Goal: Information Seeking & Learning: Check status

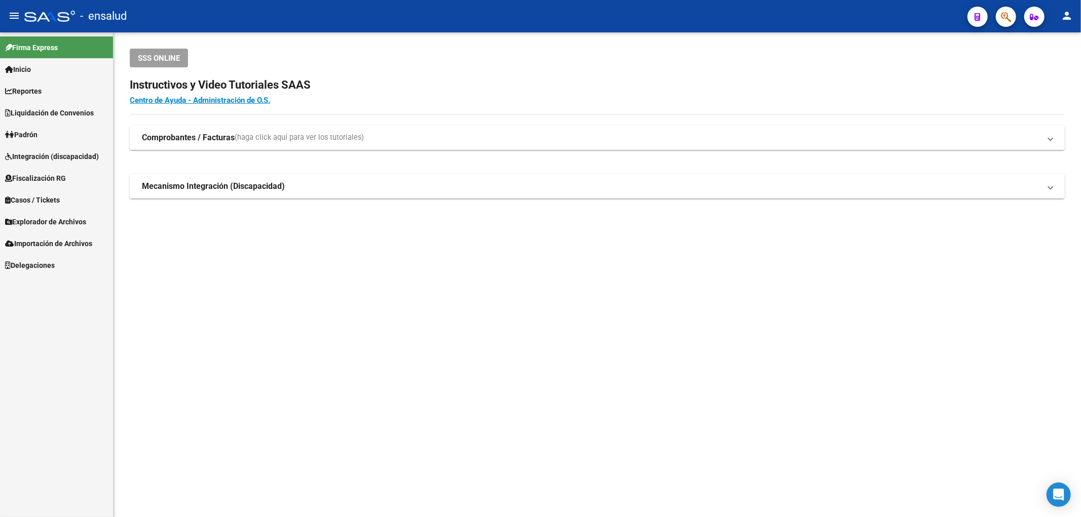
click at [67, 224] on span "Explorador de Archivos" at bounding box center [45, 221] width 81 height 11
click at [30, 294] on link "SSS" at bounding box center [56, 287] width 113 height 22
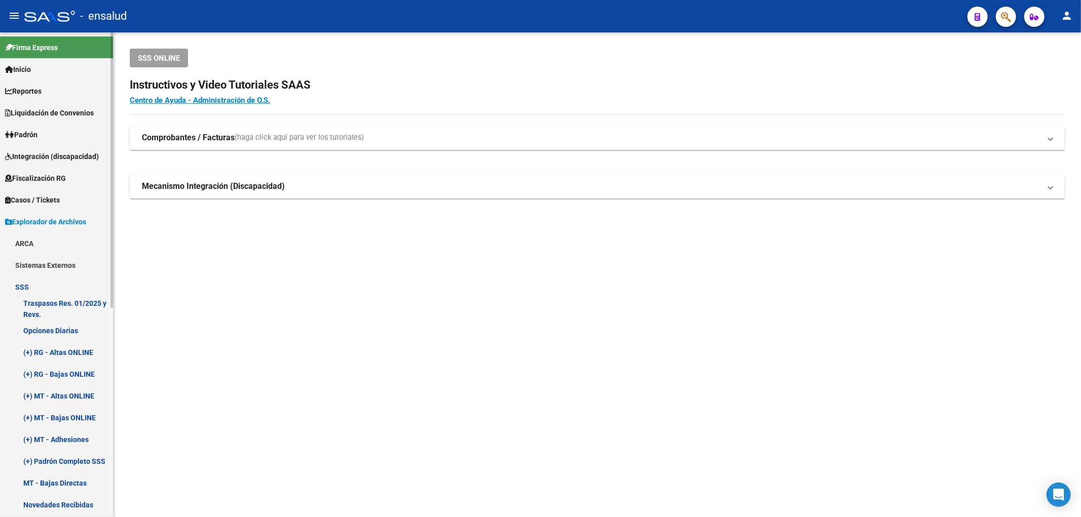
click at [69, 354] on link "(+) RG - Altas ONLINE" at bounding box center [56, 352] width 113 height 22
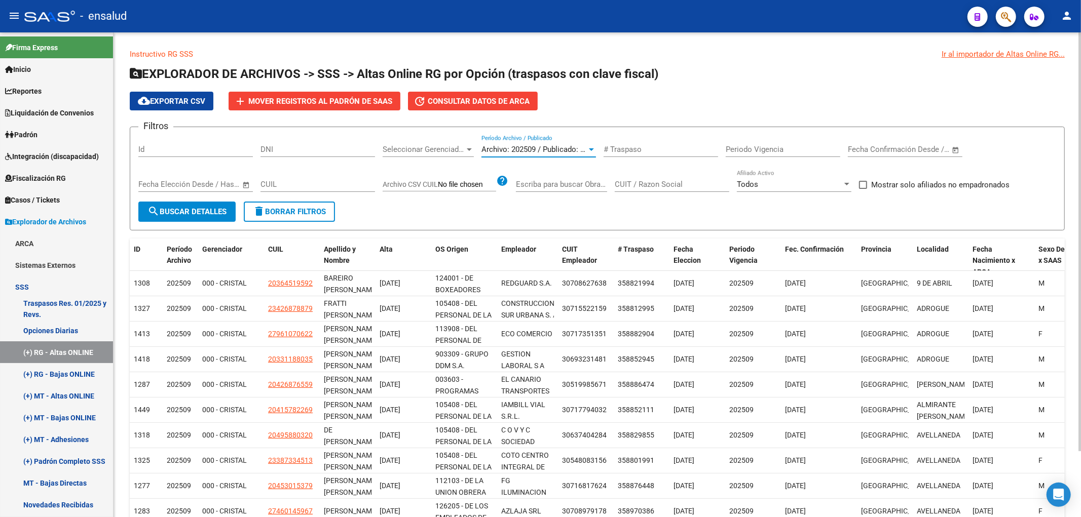
click at [521, 150] on span "Archivo: 202509 / Publicado: 202508" at bounding box center [542, 149] width 123 height 9
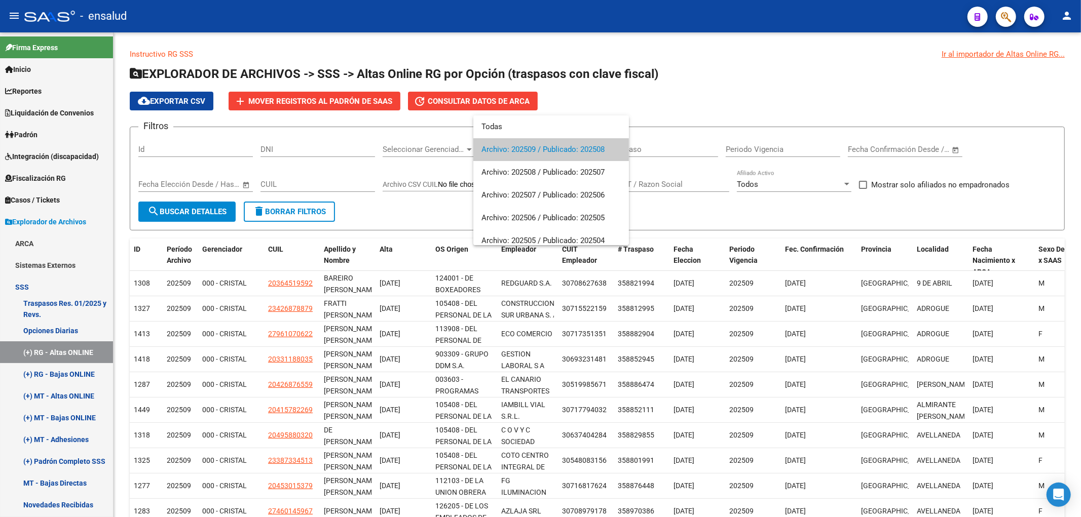
click at [430, 150] on div at bounding box center [540, 258] width 1081 height 517
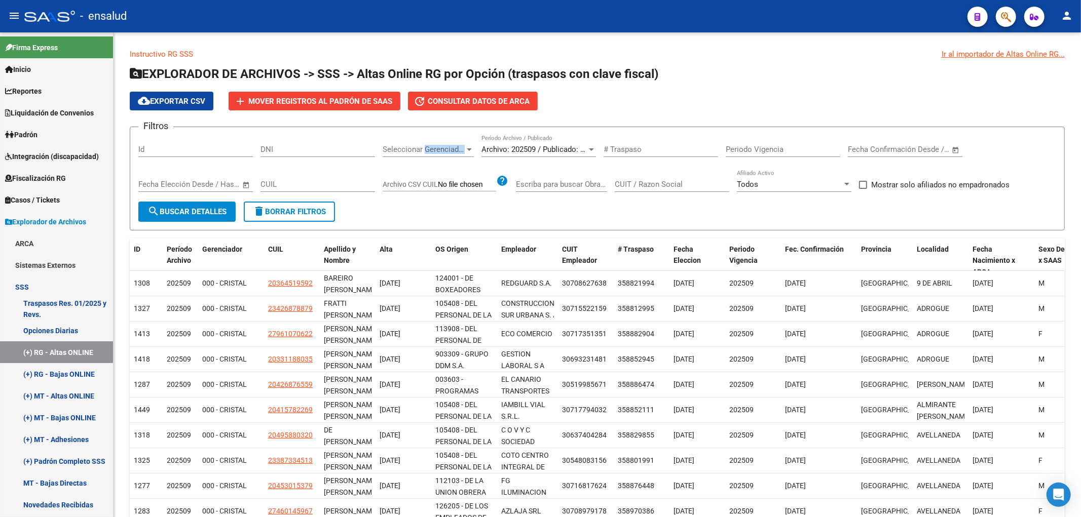
click at [430, 150] on span "Seleccionar Gerenciador" at bounding box center [424, 149] width 82 height 9
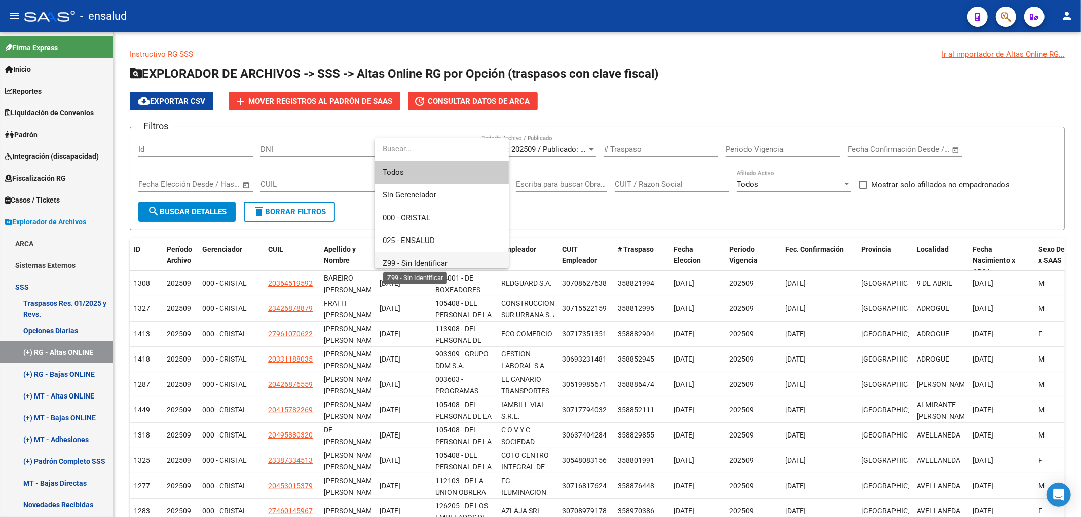
click at [418, 261] on span "Z99 - Sin Identificar" at bounding box center [415, 263] width 65 height 9
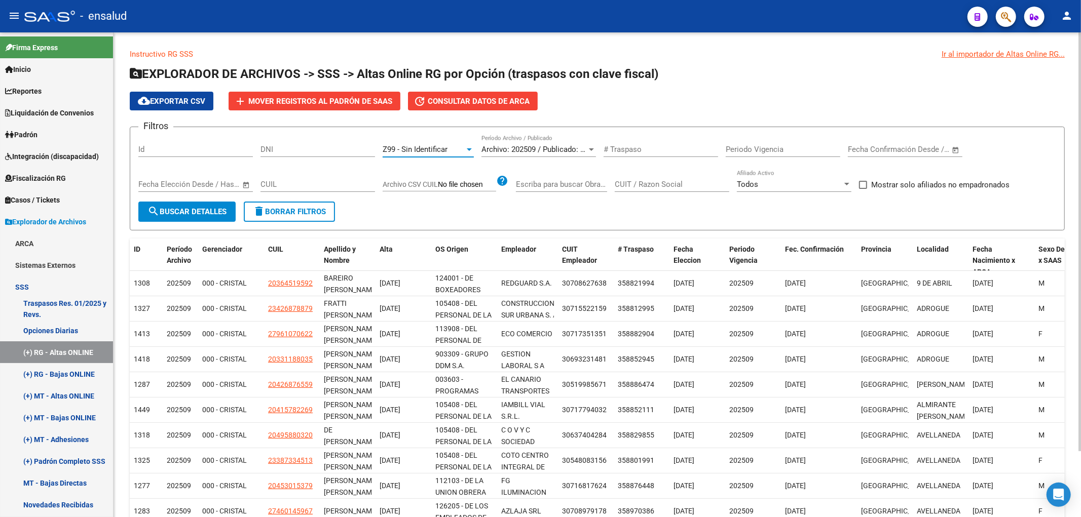
scroll to position [7, 0]
click at [217, 214] on span "search Buscar Detalles" at bounding box center [186, 211] width 79 height 9
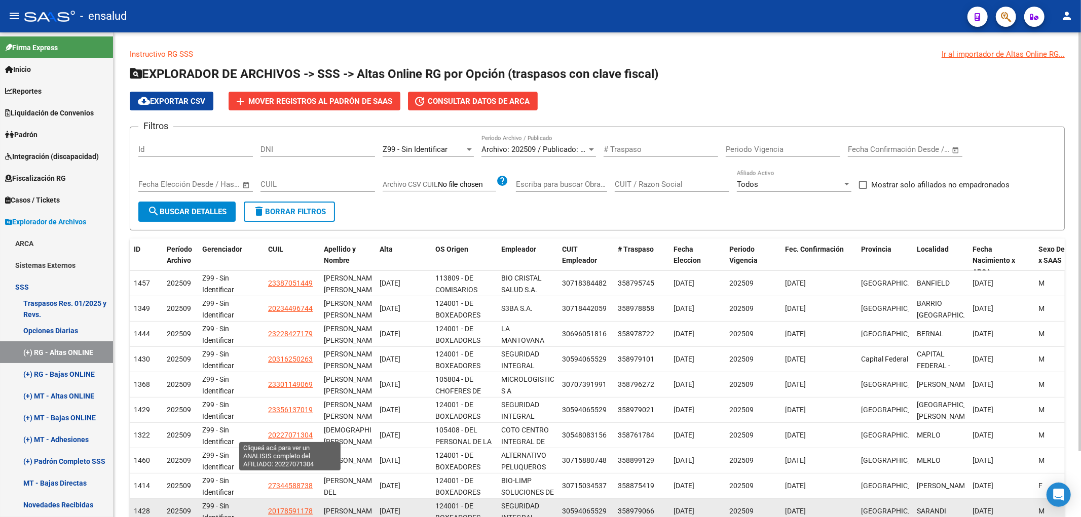
scroll to position [76, 0]
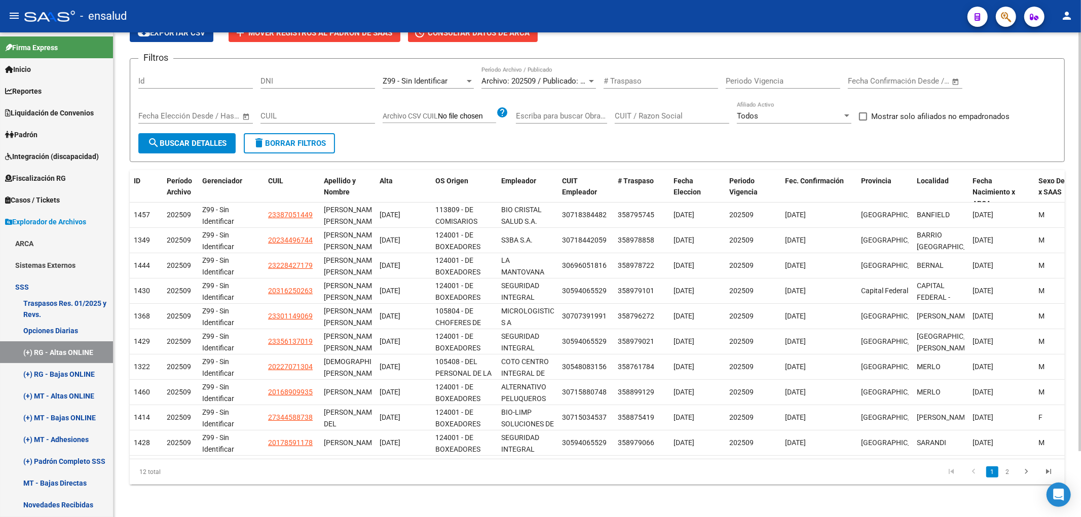
click at [516, 77] on span "Archivo: 202509 / Publicado: 202508" at bounding box center [542, 81] width 123 height 9
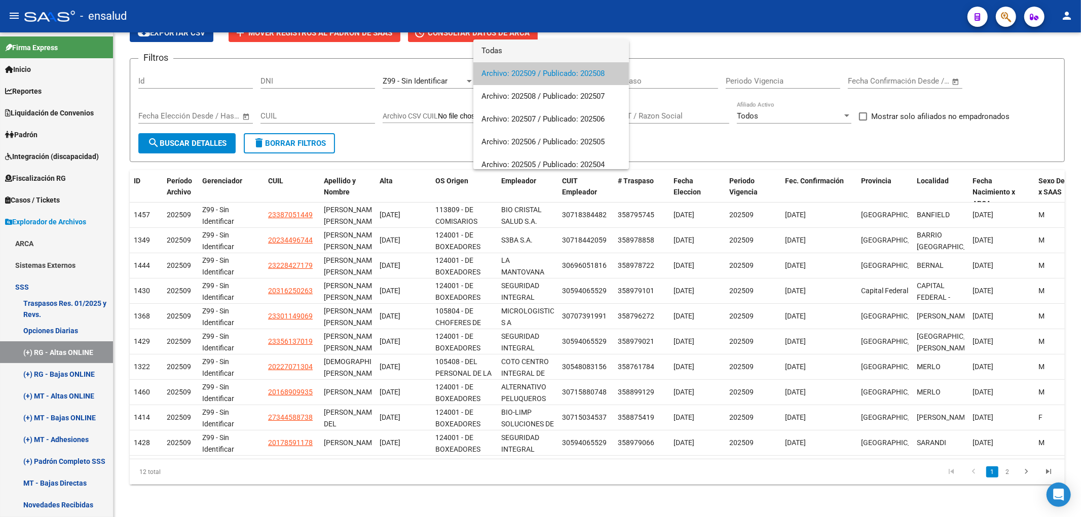
click at [525, 58] on span "Todas" at bounding box center [550, 51] width 139 height 23
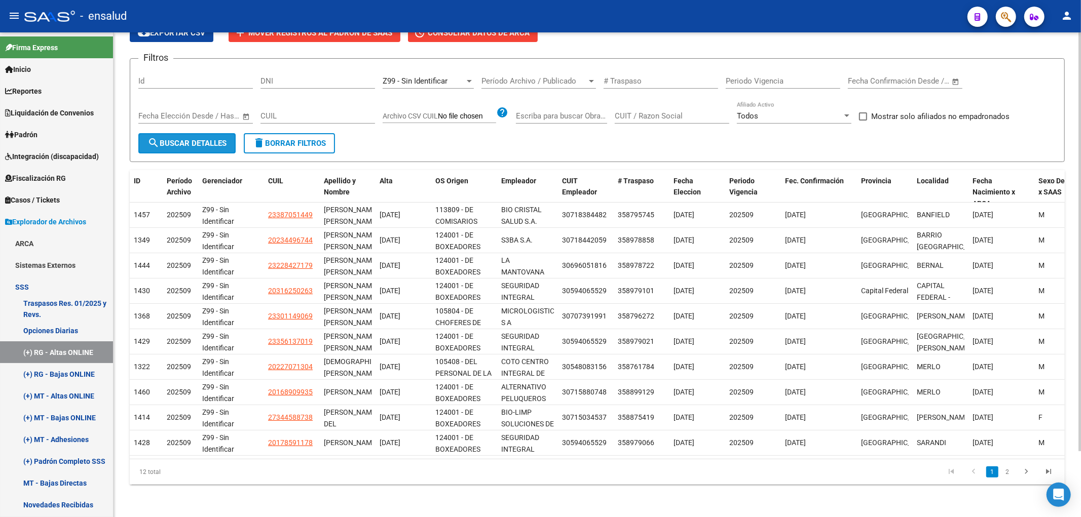
click at [204, 139] on span "search Buscar Detalles" at bounding box center [186, 143] width 79 height 9
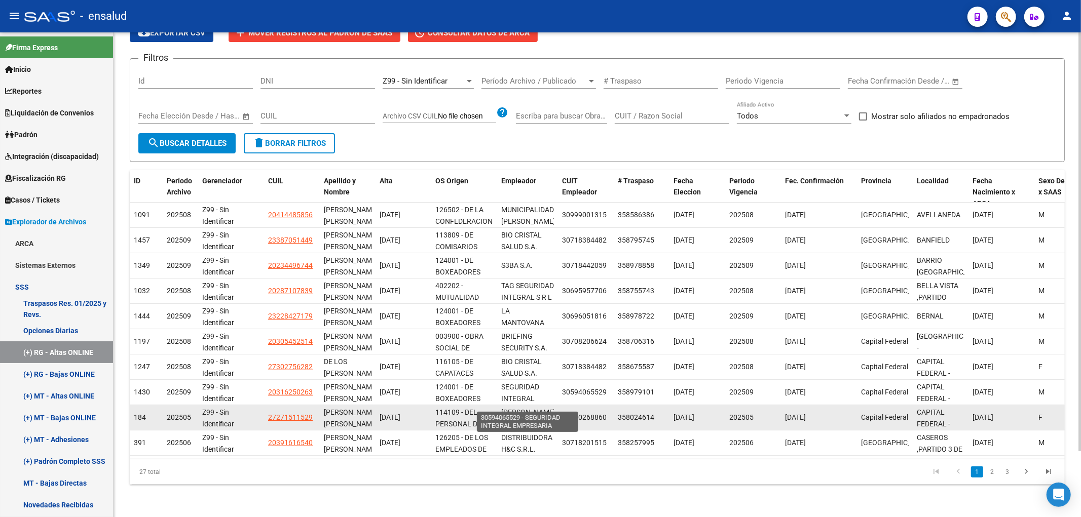
scroll to position [13, 0]
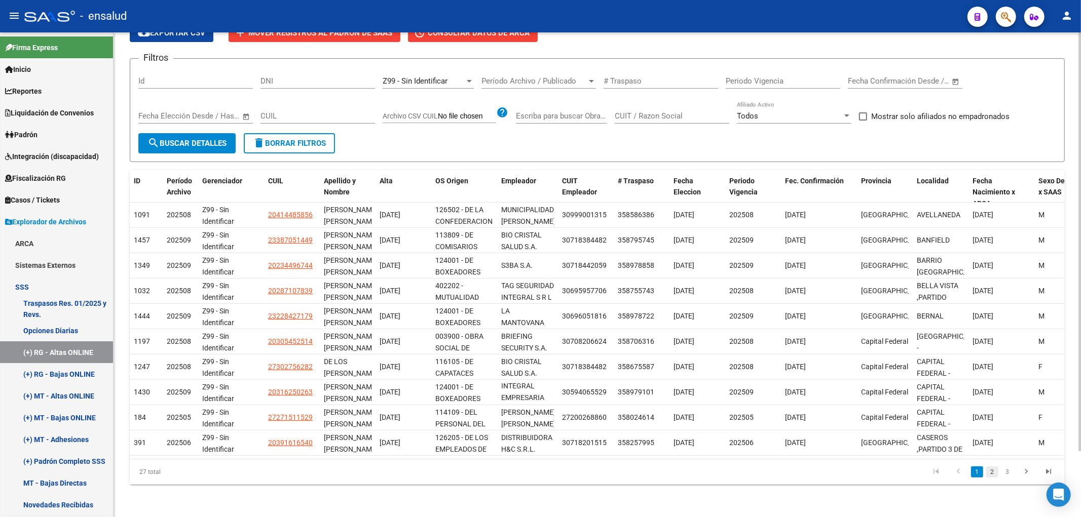
click at [994, 473] on link "2" at bounding box center [992, 472] width 12 height 11
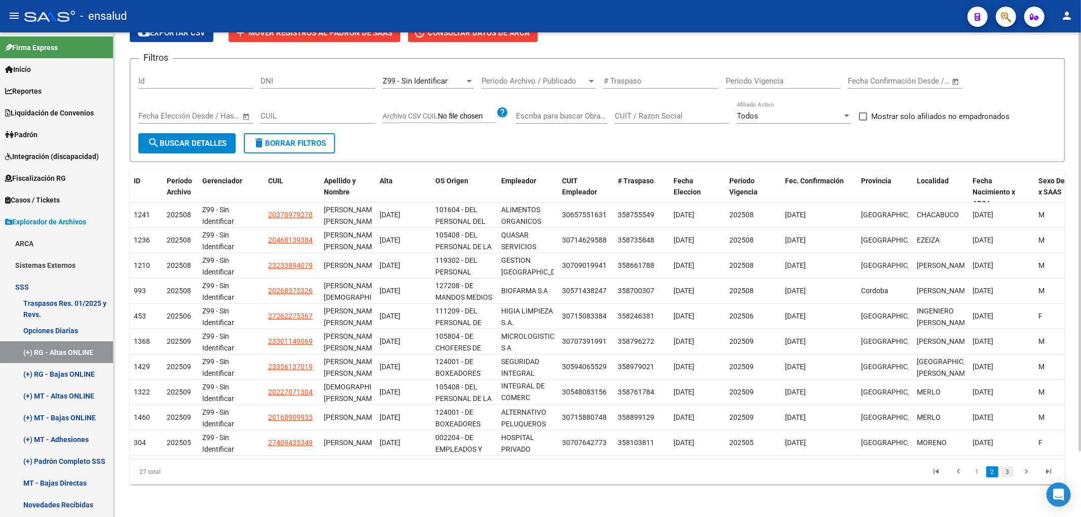
click at [1007, 473] on link "3" at bounding box center [1007, 472] width 12 height 11
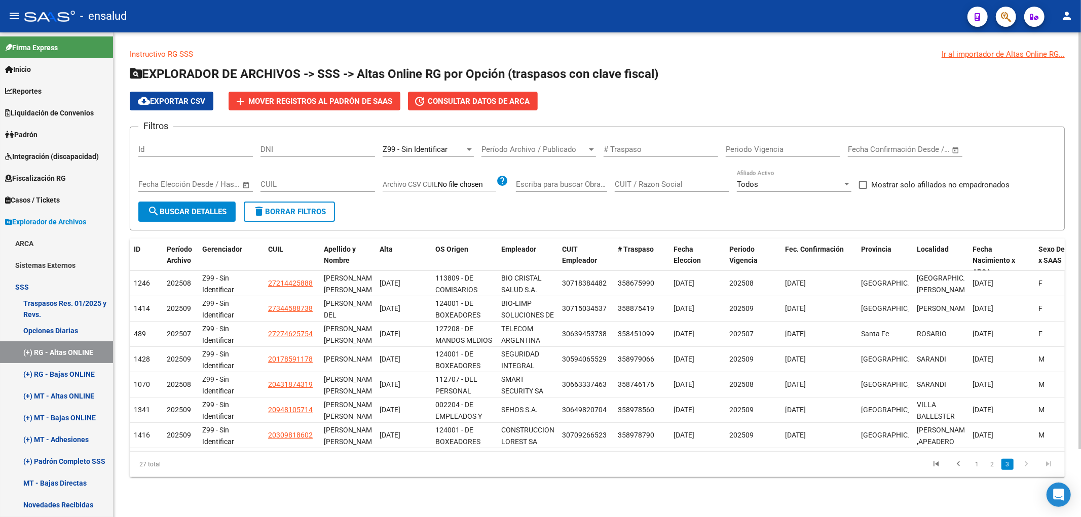
scroll to position [1, 0]
click at [350, 253] on div "Apellido y Nombre" at bounding box center [348, 255] width 48 height 23
click at [332, 250] on span "Apellido y Nombre" at bounding box center [340, 255] width 32 height 20
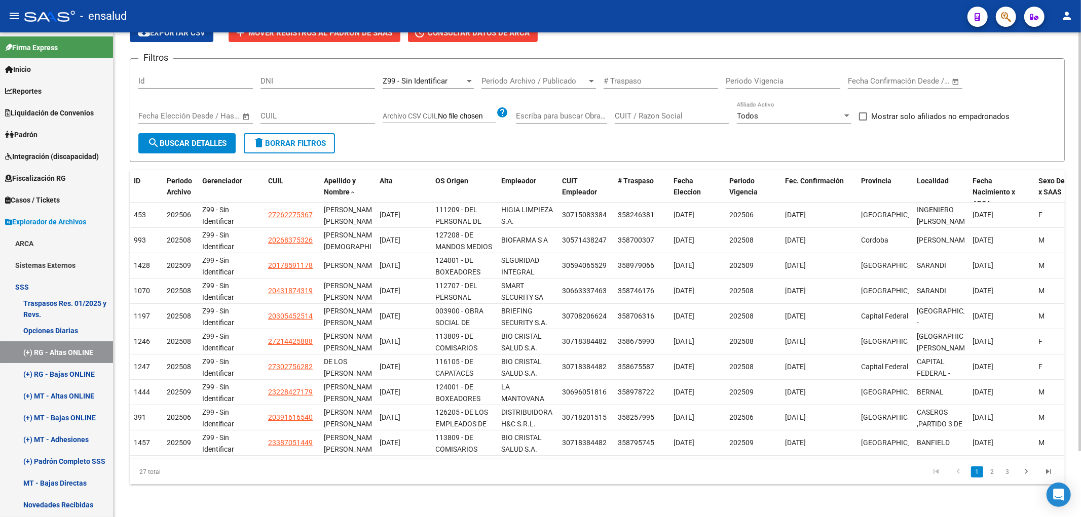
scroll to position [0, 0]
